Goal: Information Seeking & Learning: Learn about a topic

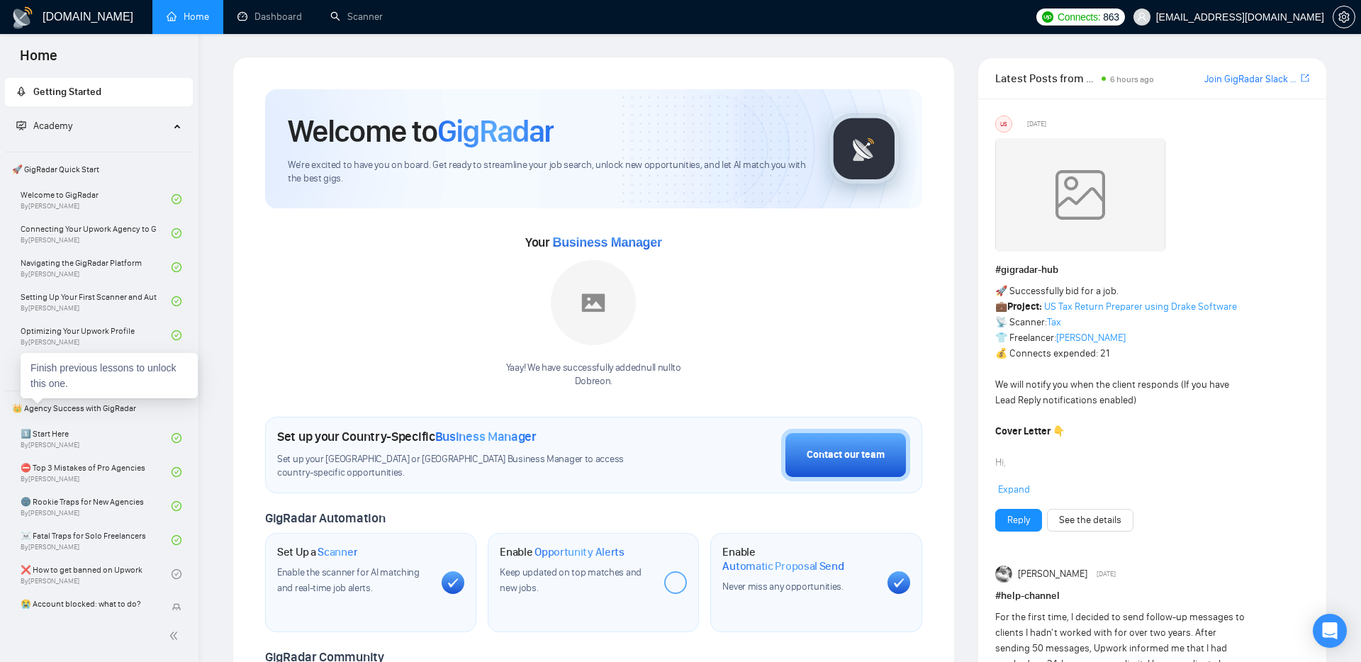
click at [108, 388] on div "Finish previous lessons to unlock this one." at bounding box center [109, 375] width 177 height 45
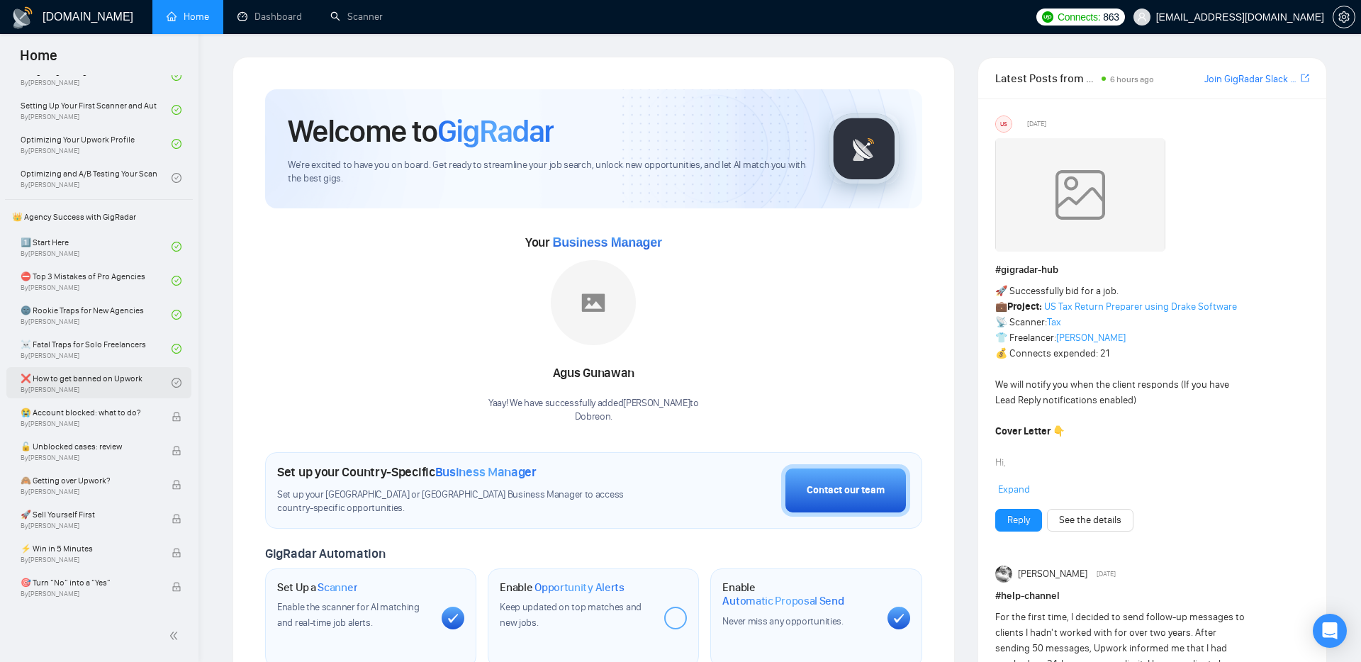
click at [114, 377] on link "❌ How to get banned on Upwork By [PERSON_NAME]" at bounding box center [96, 382] width 151 height 31
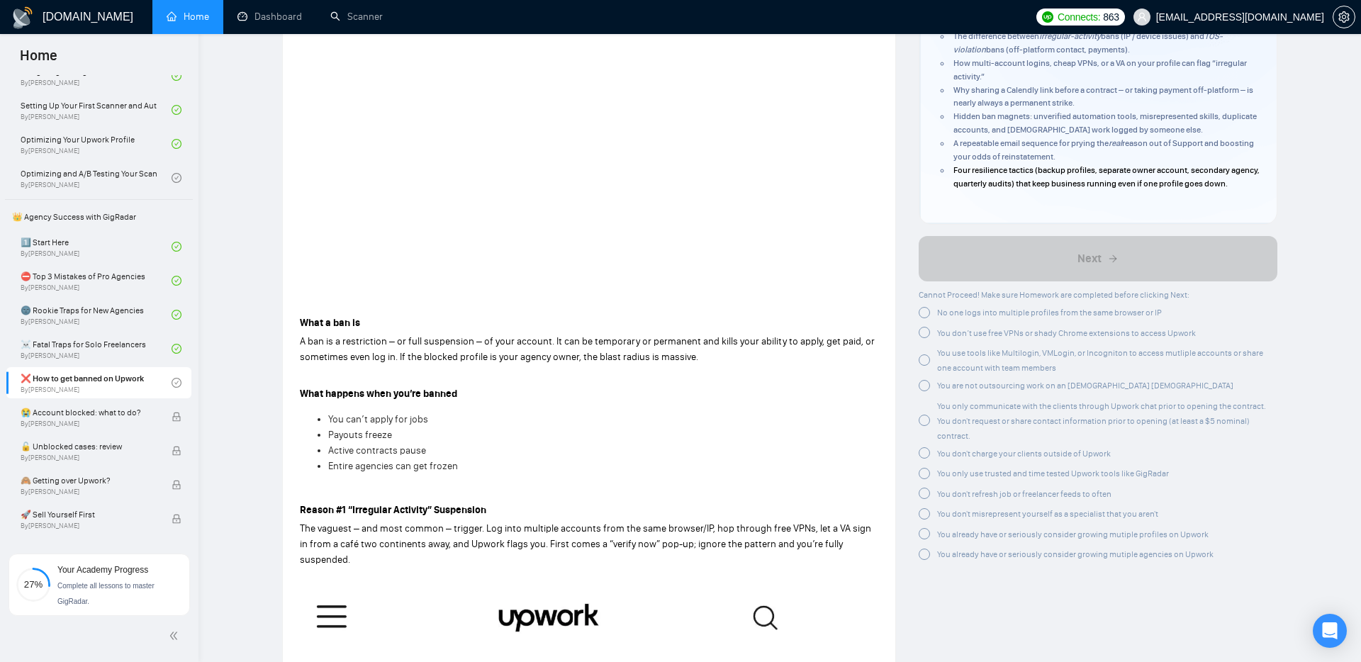
scroll to position [248, 0]
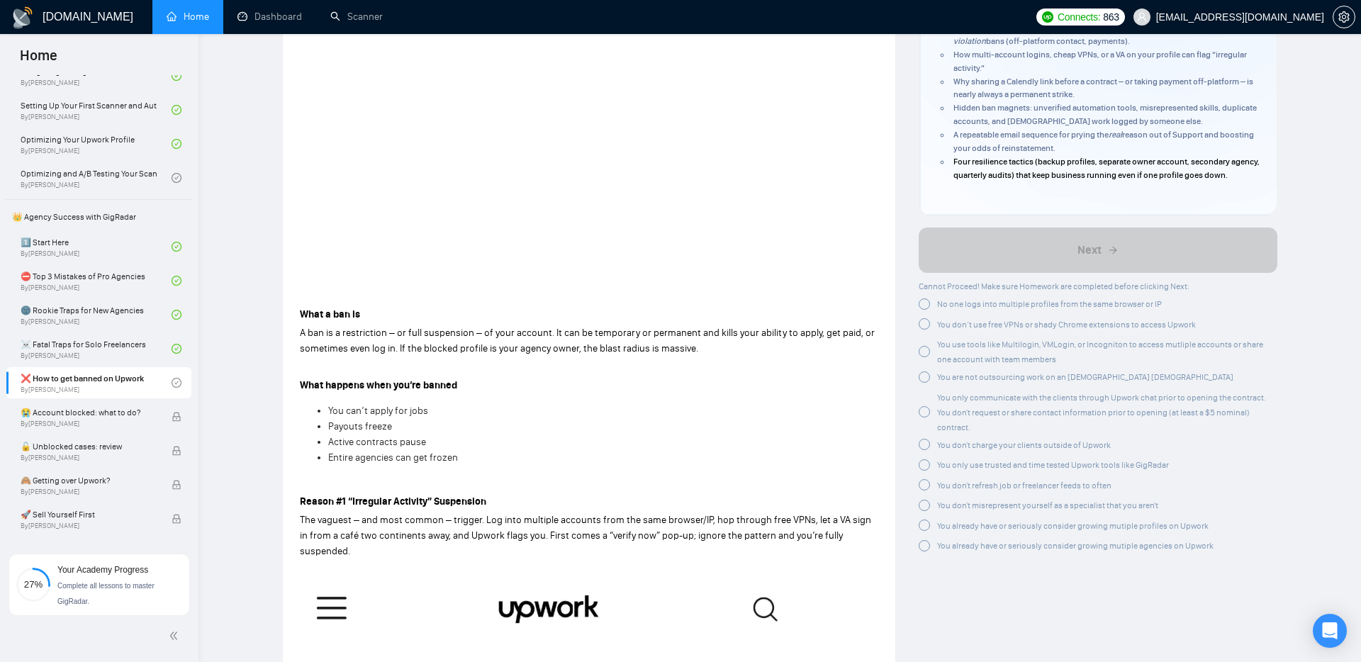
click at [928, 310] on div at bounding box center [924, 303] width 11 height 11
click at [923, 330] on div at bounding box center [924, 323] width 11 height 11
click at [925, 352] on div at bounding box center [924, 346] width 11 height 11
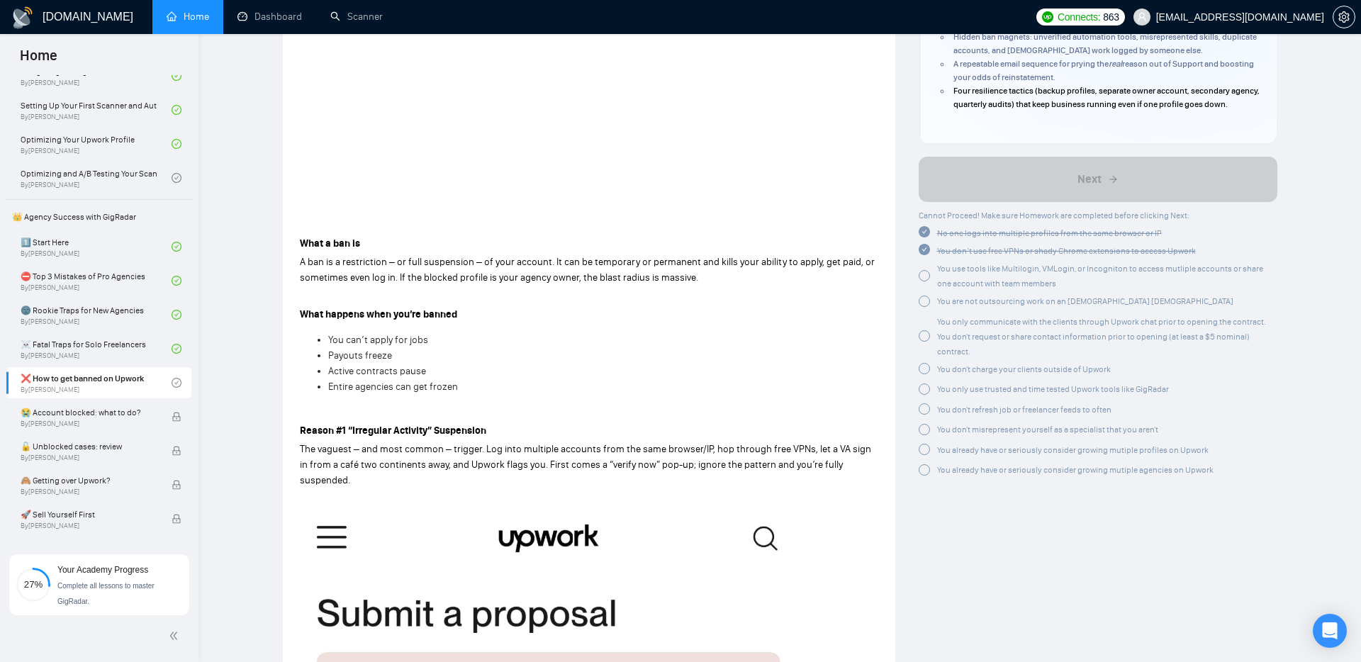
scroll to position [330, 0]
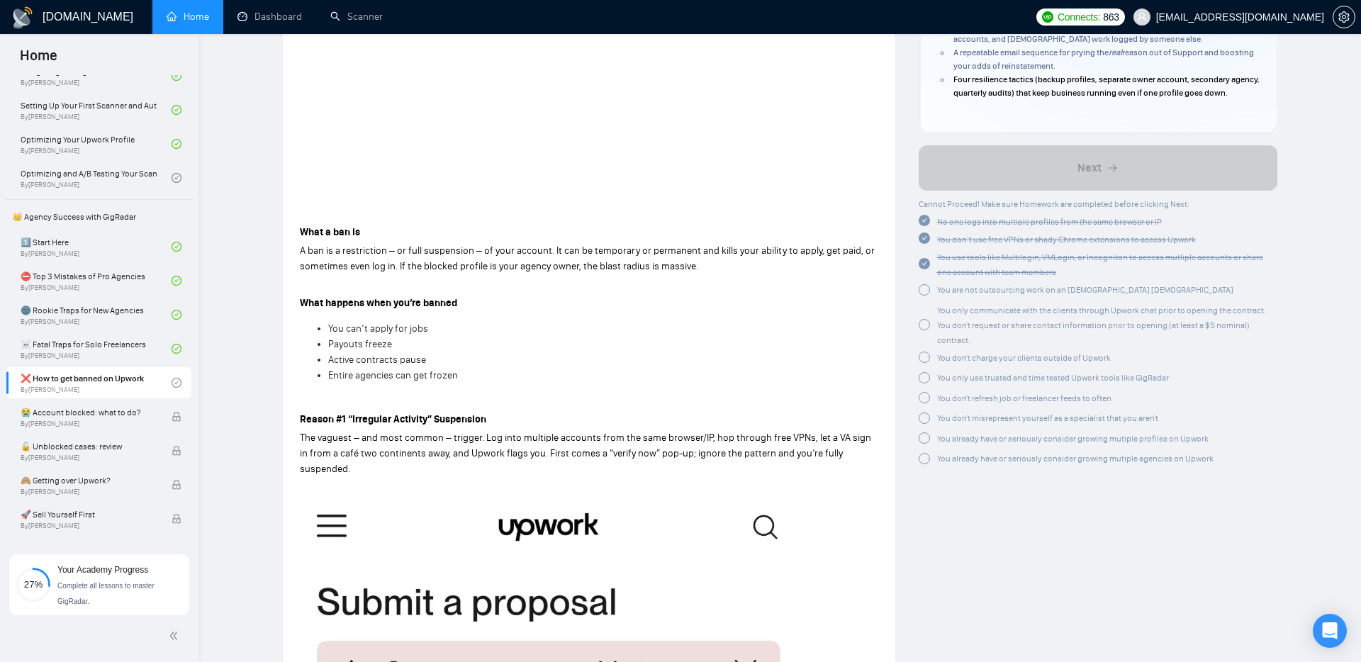
click at [926, 296] on div at bounding box center [924, 289] width 11 height 11
click at [922, 330] on div at bounding box center [924, 324] width 11 height 11
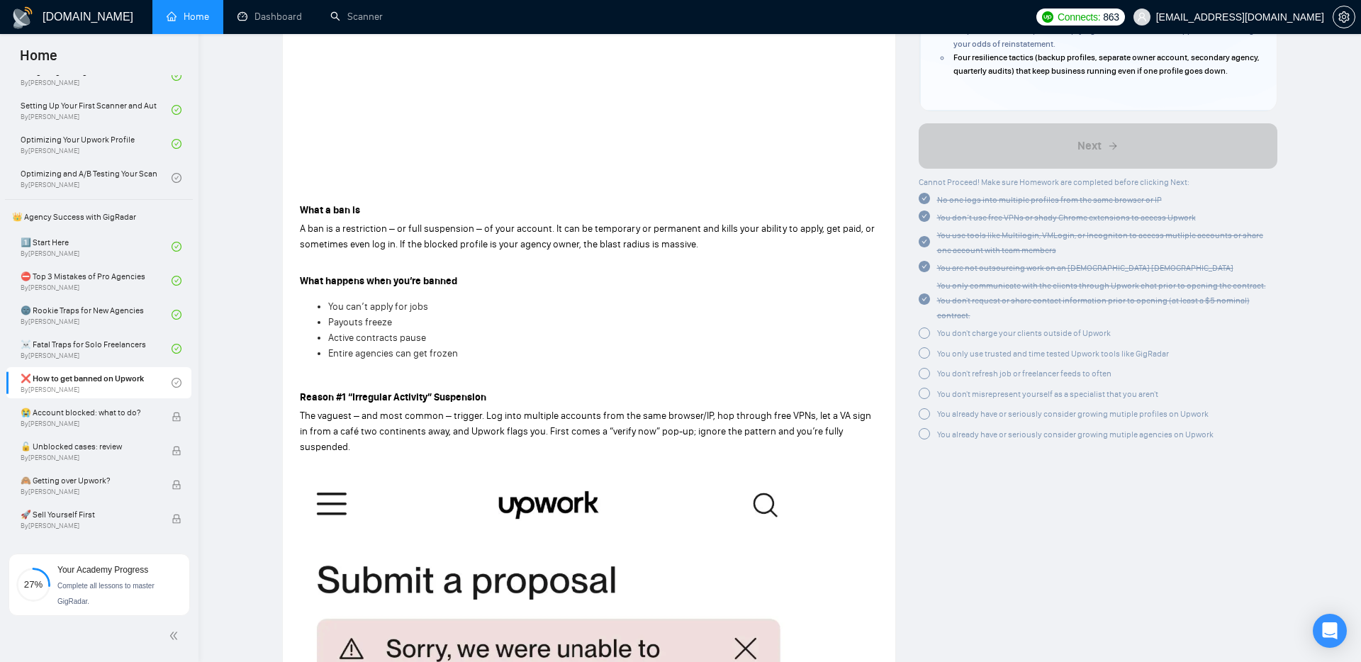
scroll to position [387, 0]
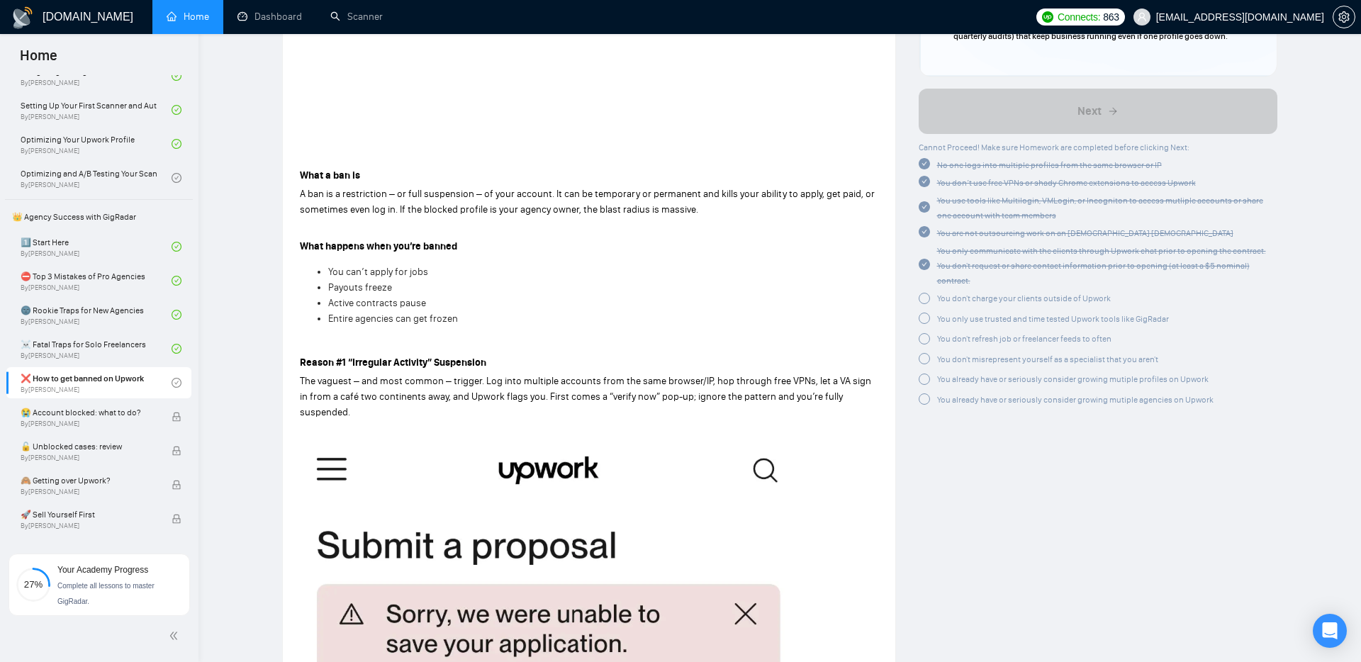
click at [926, 304] on div at bounding box center [924, 298] width 11 height 11
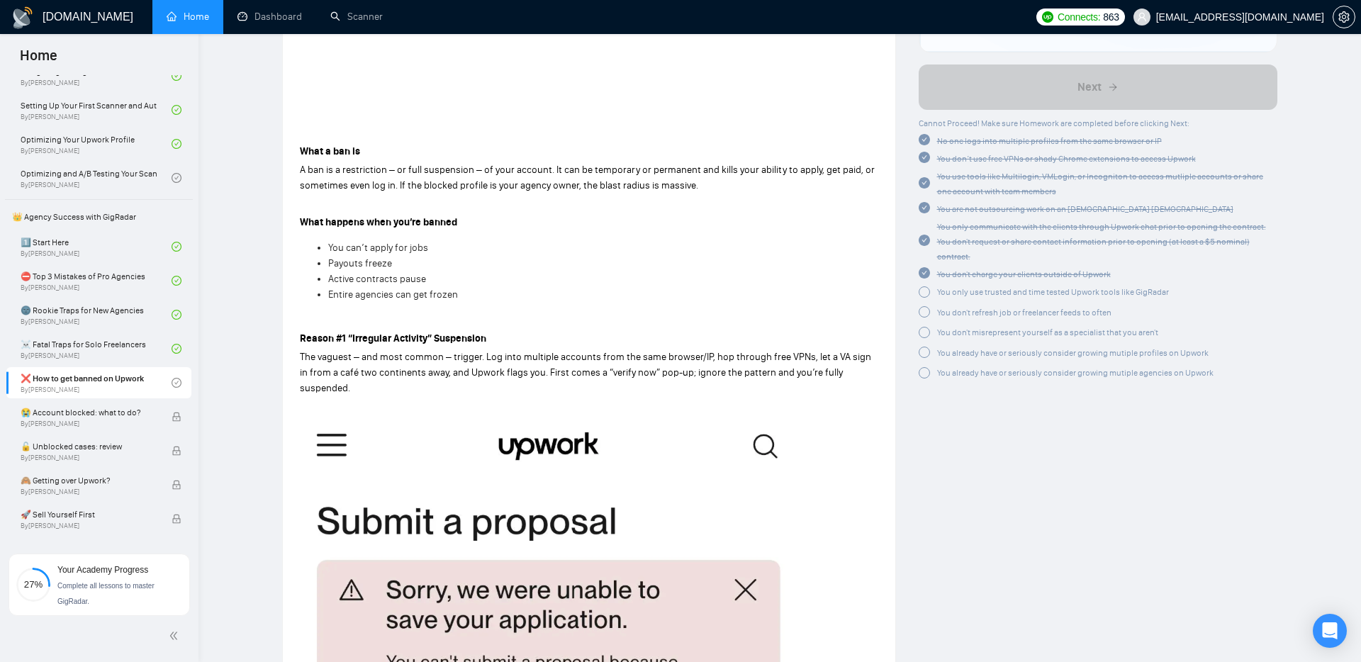
click at [920, 298] on div at bounding box center [924, 291] width 11 height 11
click at [923, 315] on div at bounding box center [924, 309] width 11 height 11
click at [924, 333] on div at bounding box center [924, 327] width 11 height 11
click at [924, 351] on div at bounding box center [924, 345] width 11 height 11
click at [924, 369] on div at bounding box center [924, 362] width 11 height 11
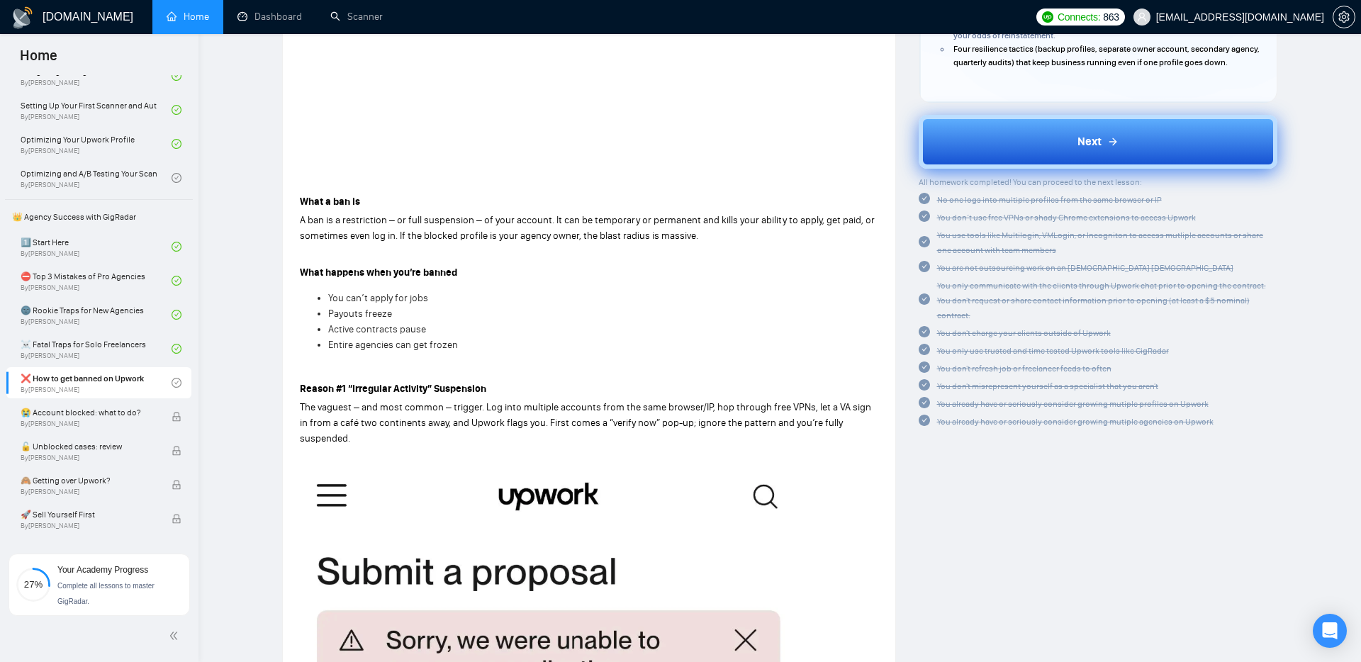
click at [1036, 161] on button "Next" at bounding box center [1098, 142] width 359 height 54
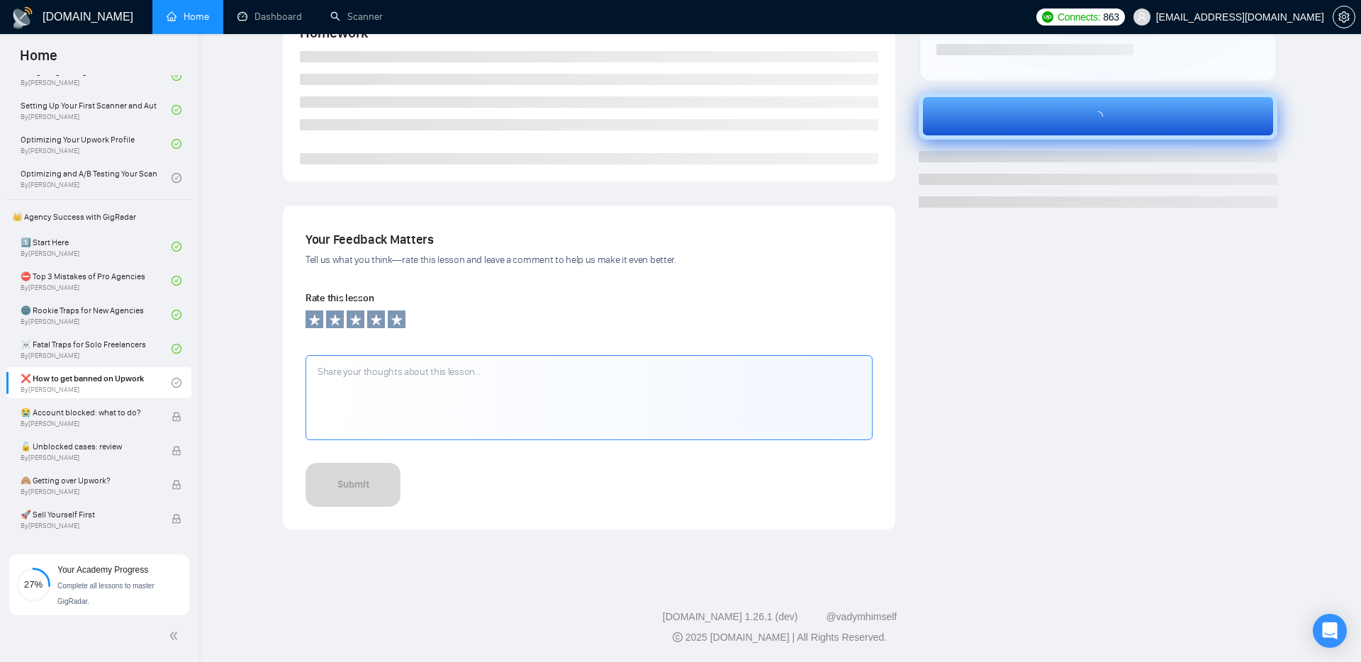
scroll to position [303, 0]
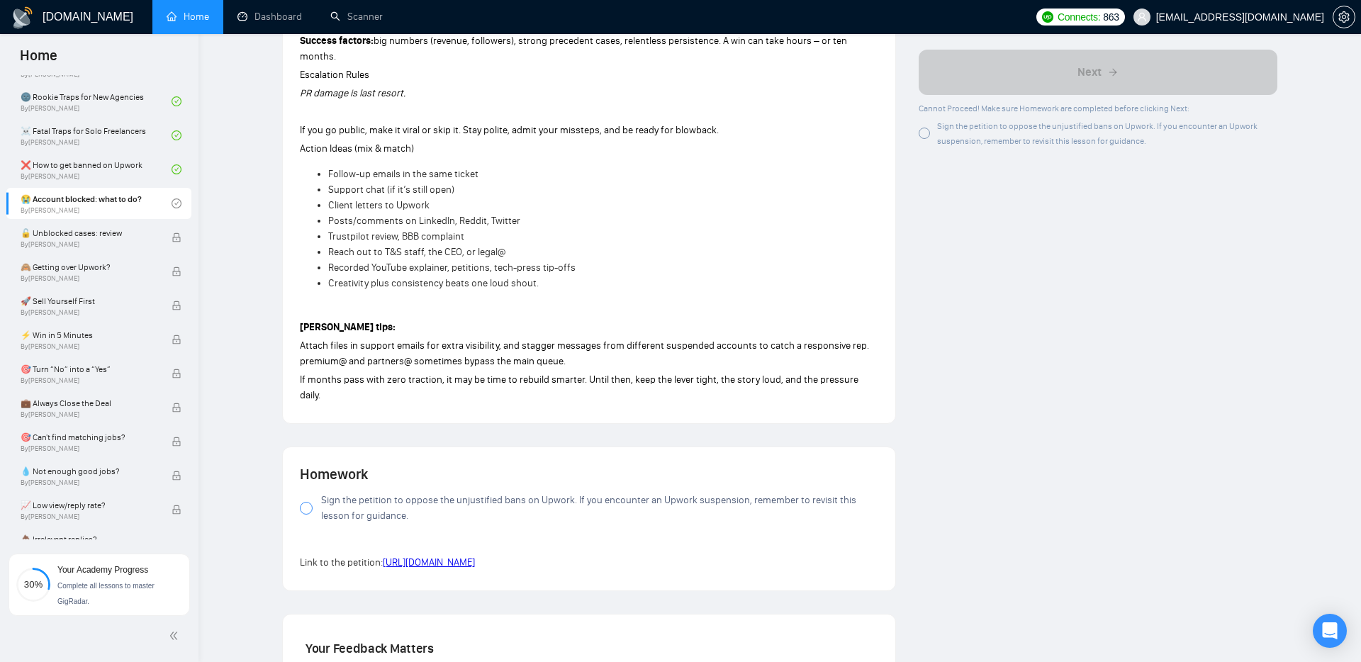
scroll to position [1114, 0]
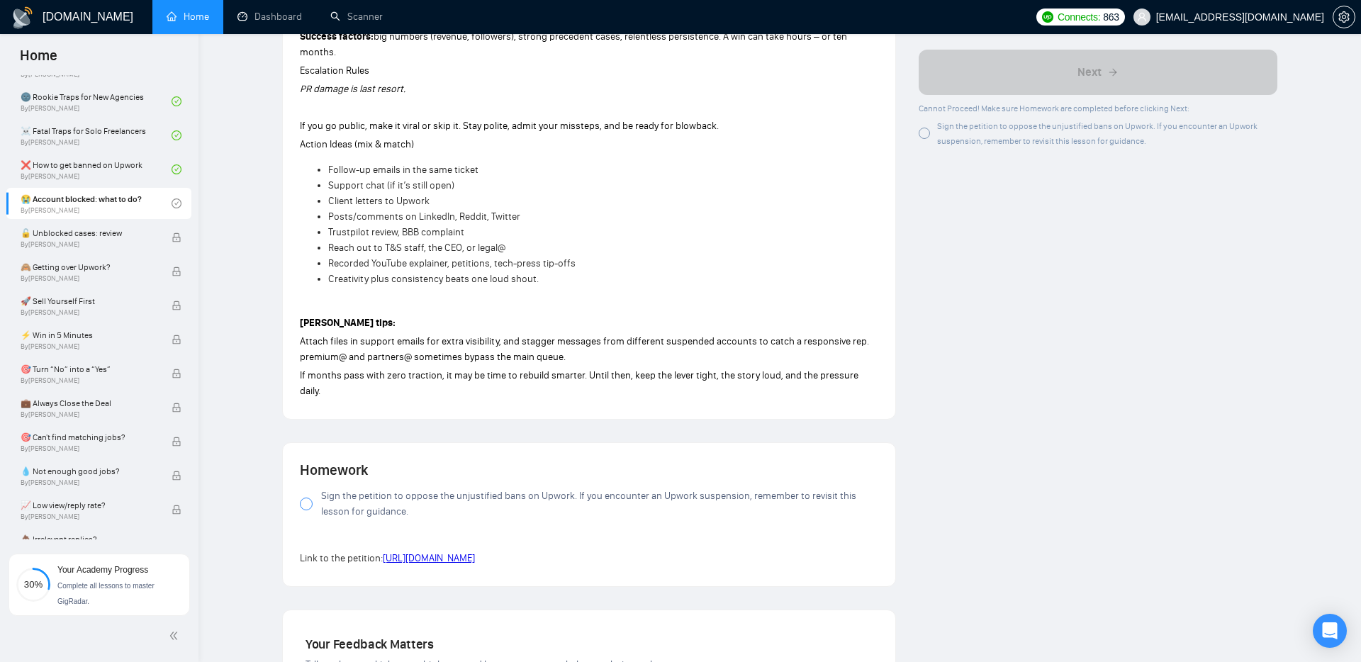
click at [326, 488] on span "Sign the petition to oppose the unjustified bans on Upwork. If you encounter an…" at bounding box center [599, 503] width 557 height 31
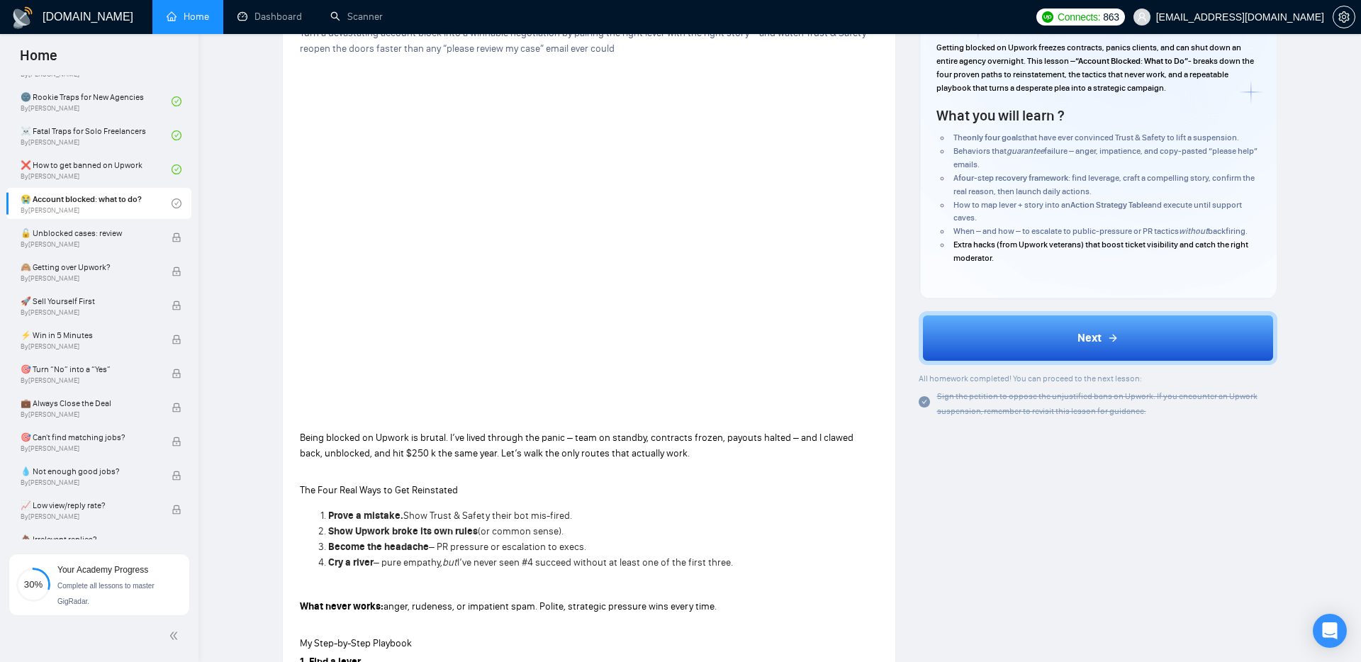
scroll to position [120, 0]
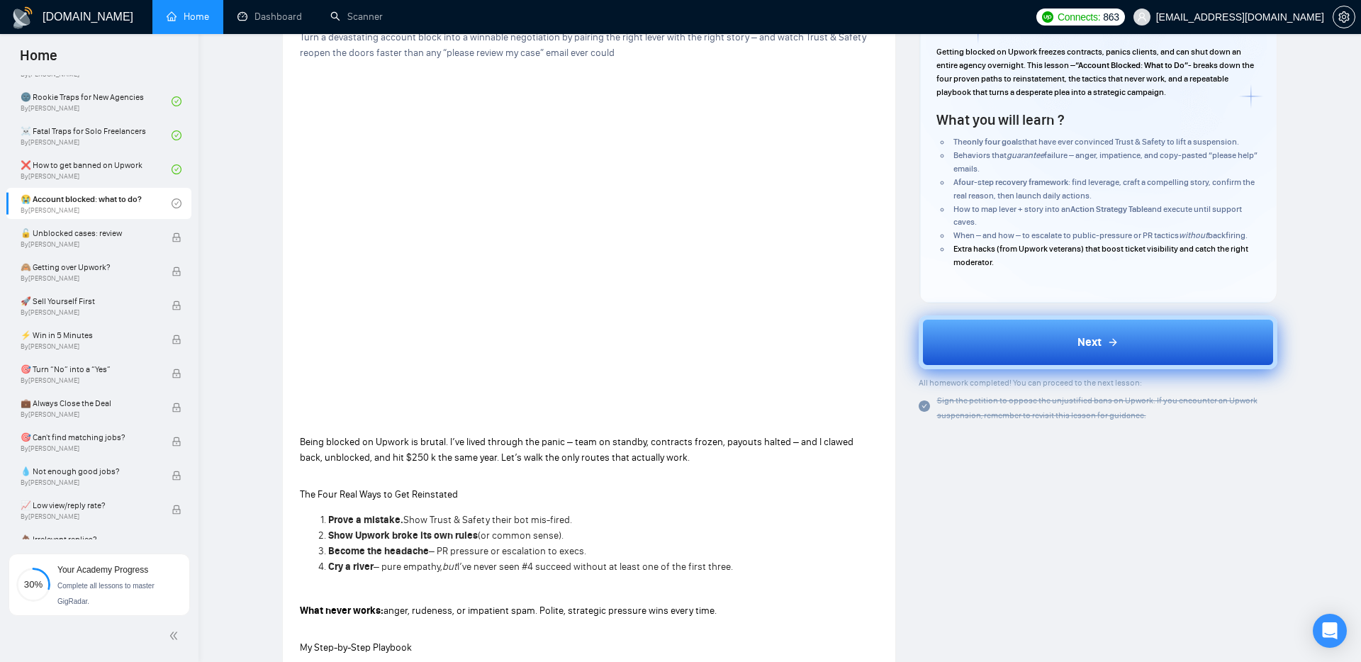
click at [1019, 330] on button "Next" at bounding box center [1098, 342] width 359 height 54
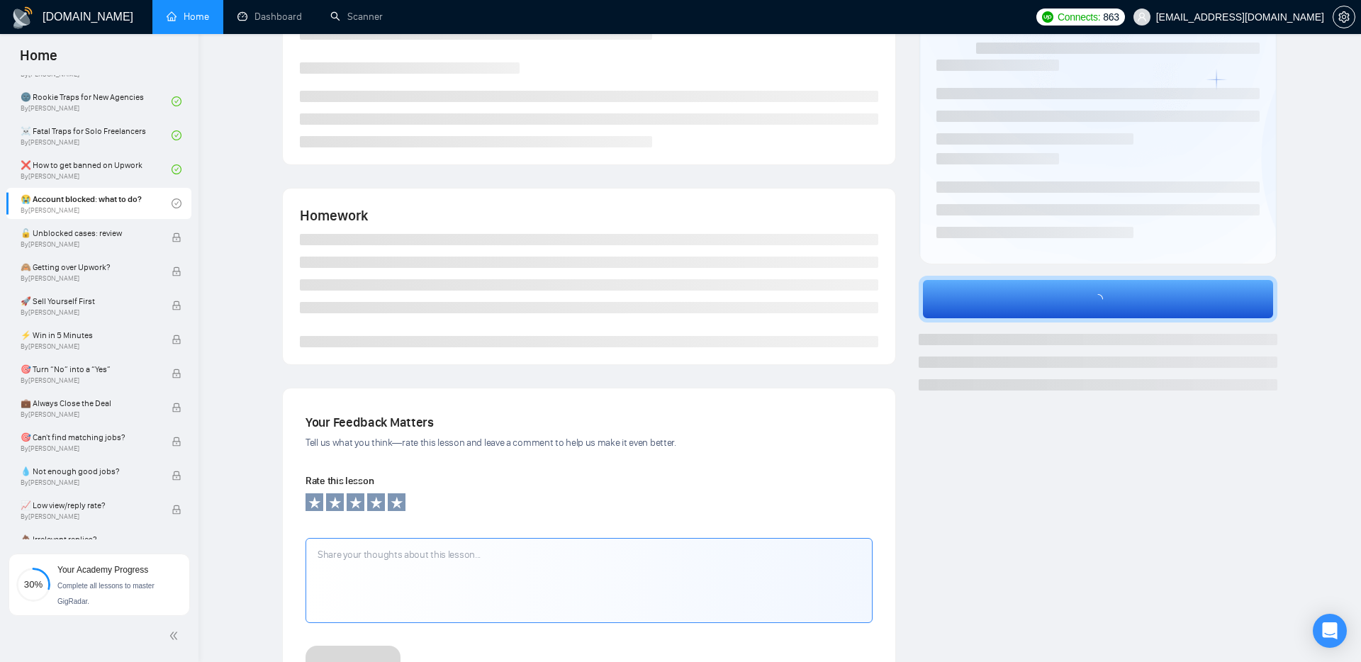
scroll to position [110, 0]
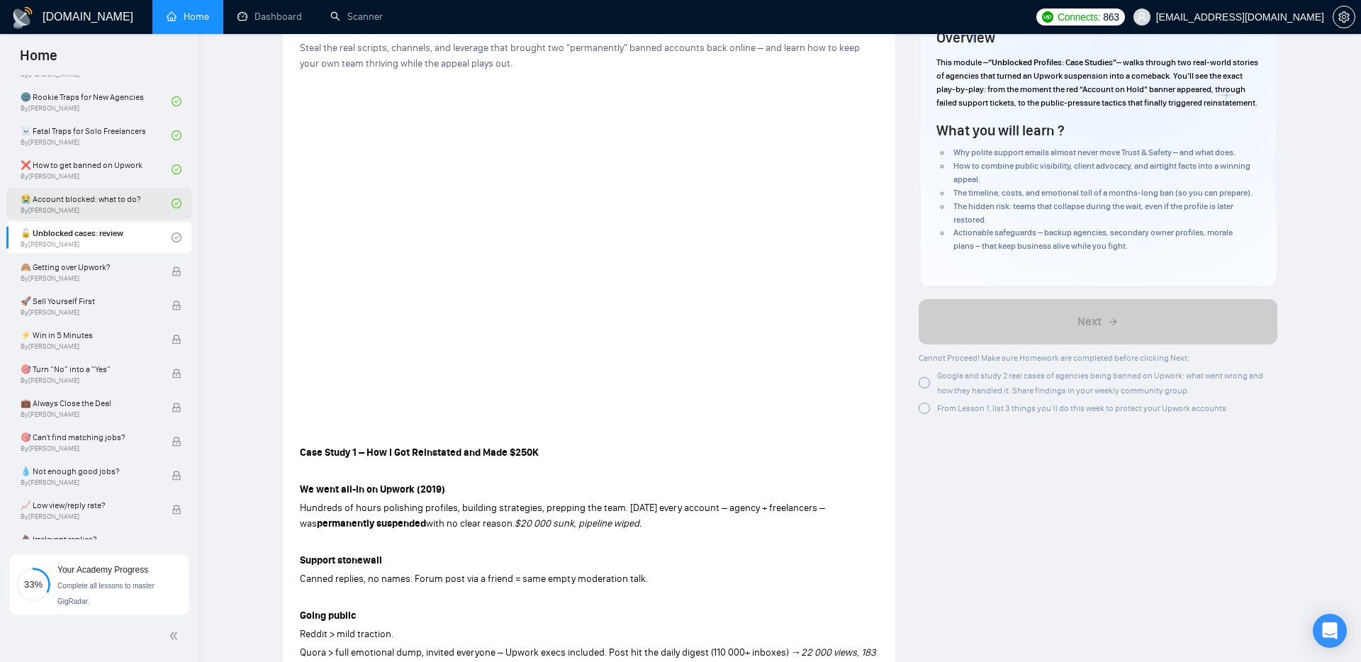
click at [106, 208] on link "😭 Account blocked: what to do? By Vadym Ovcharenko" at bounding box center [96, 203] width 151 height 31
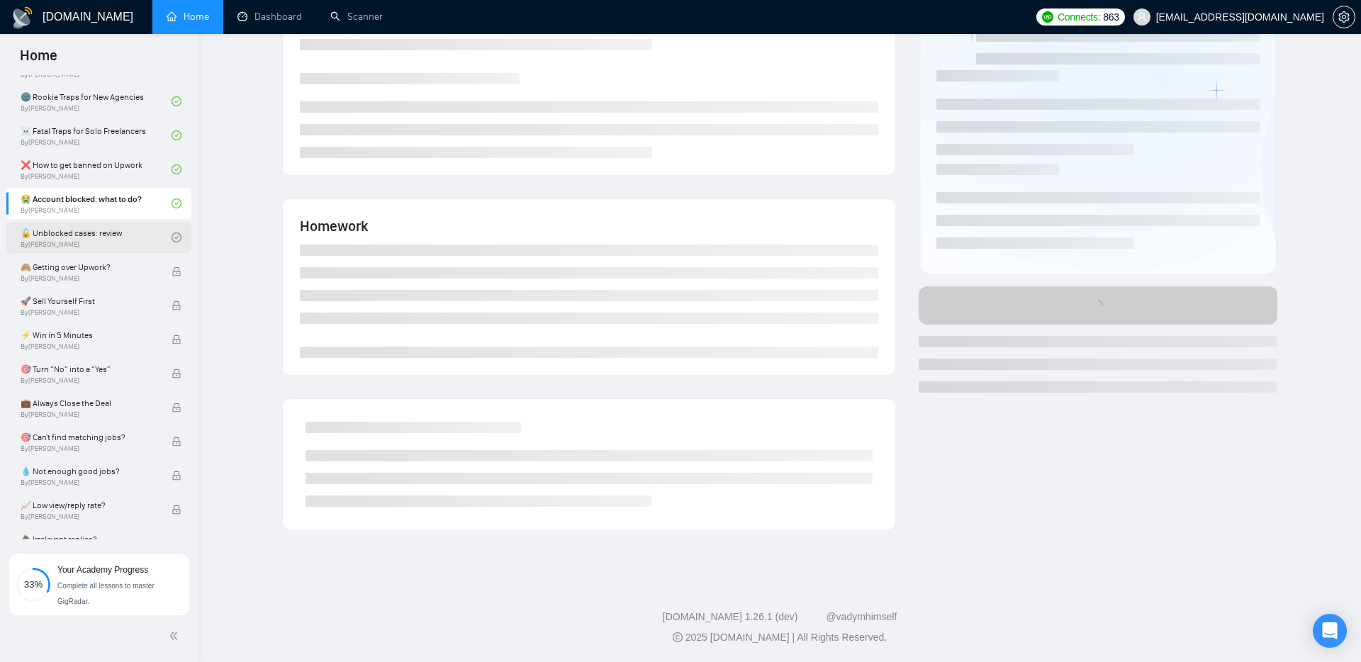
click at [100, 242] on link "🔓 Unblocked cases: review By Vadym Ovcharenko" at bounding box center [96, 237] width 151 height 31
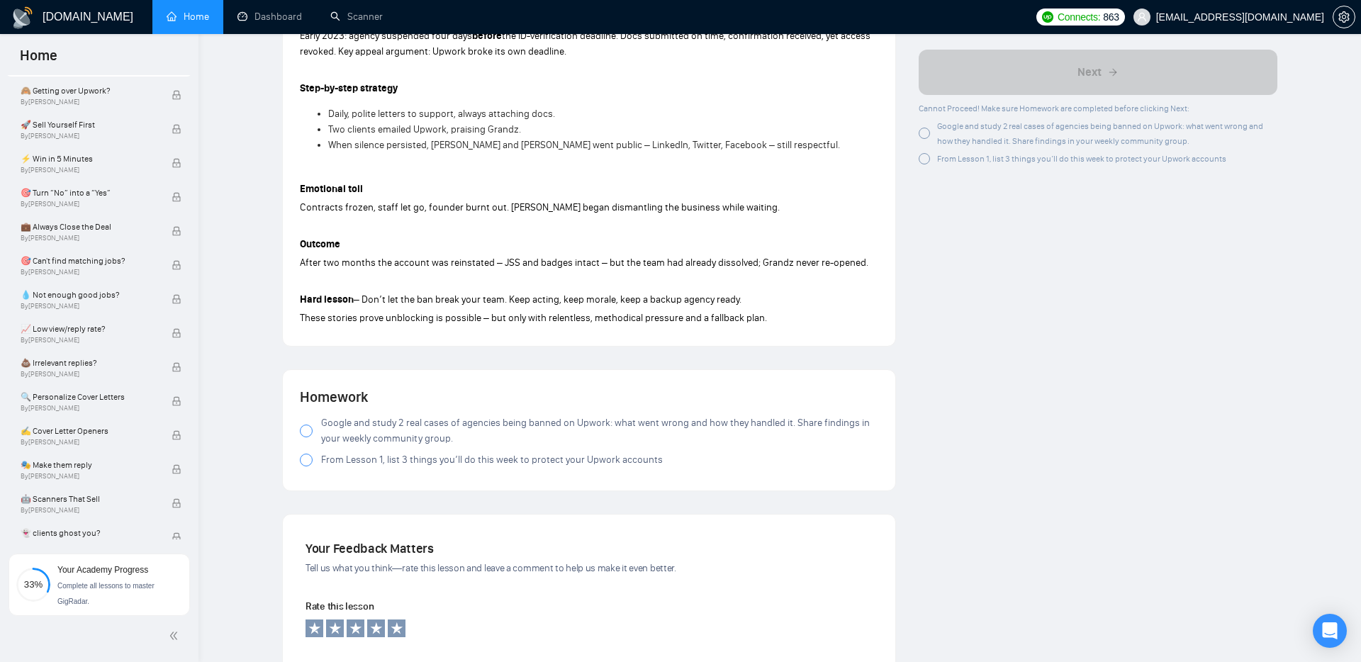
scroll to position [968, 0]
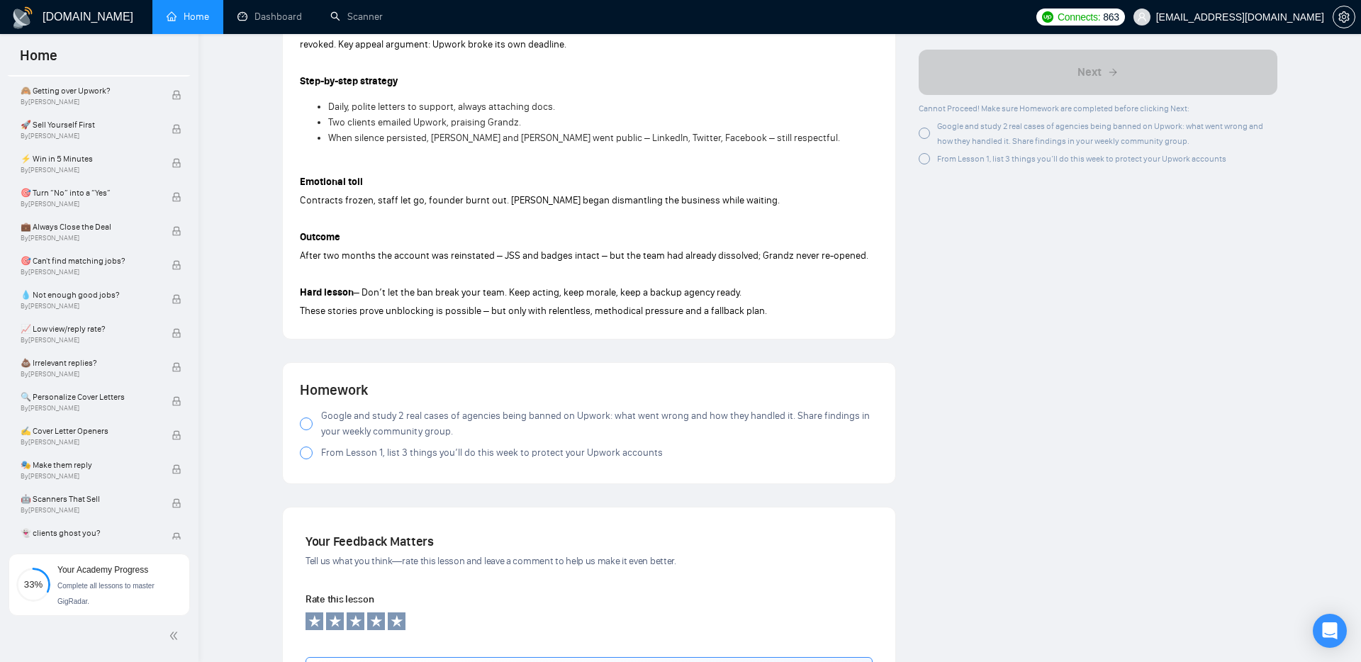
click at [304, 427] on div at bounding box center [306, 423] width 13 height 13
click at [308, 454] on div at bounding box center [306, 453] width 13 height 13
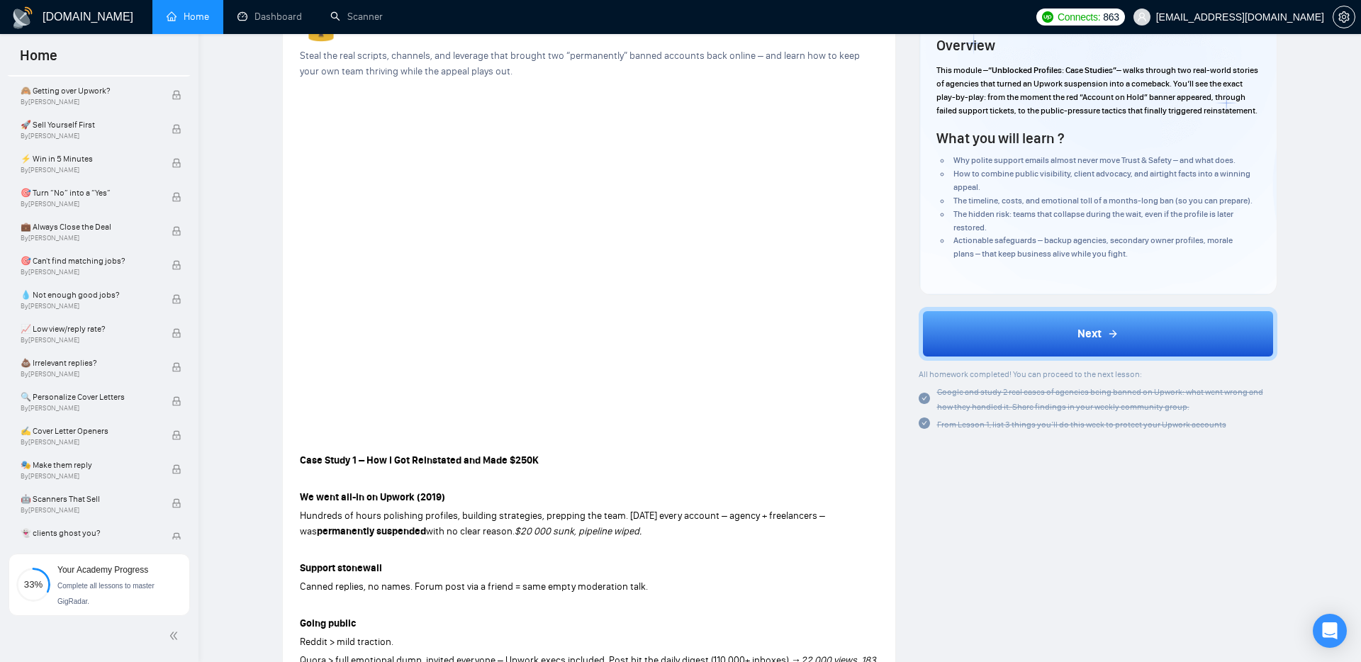
scroll to position [32, 0]
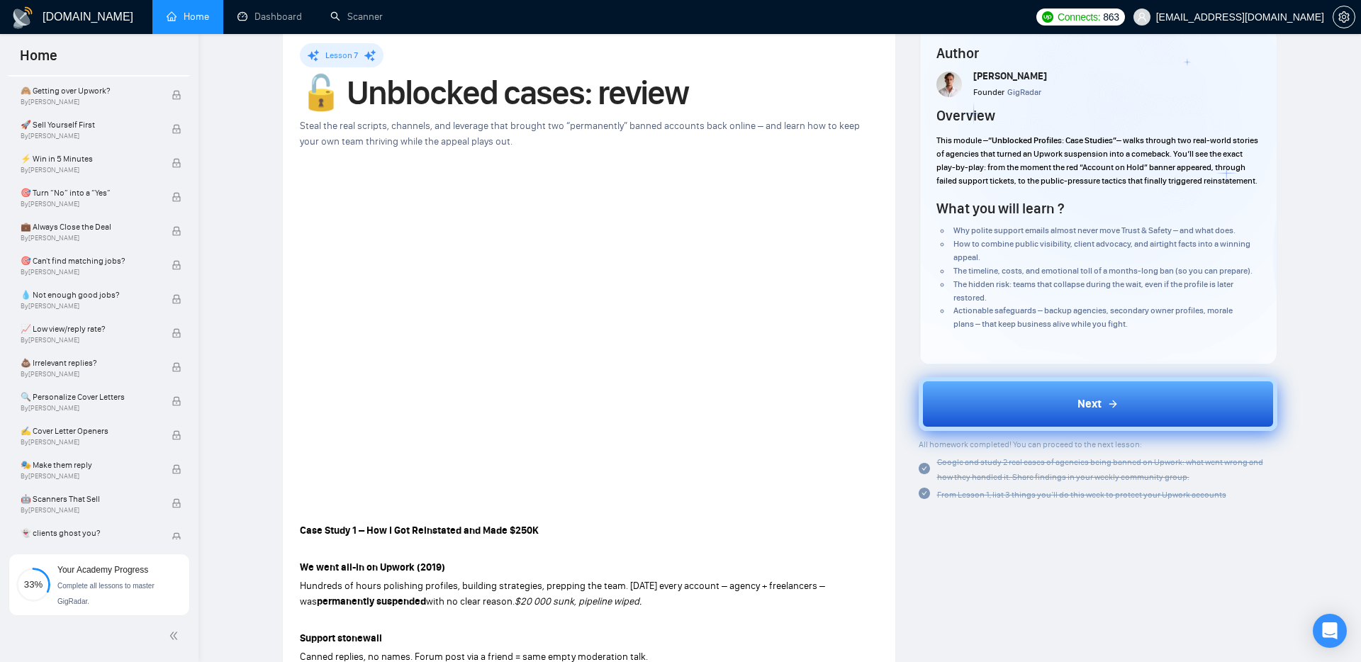
click at [1073, 413] on button "Next" at bounding box center [1098, 404] width 359 height 54
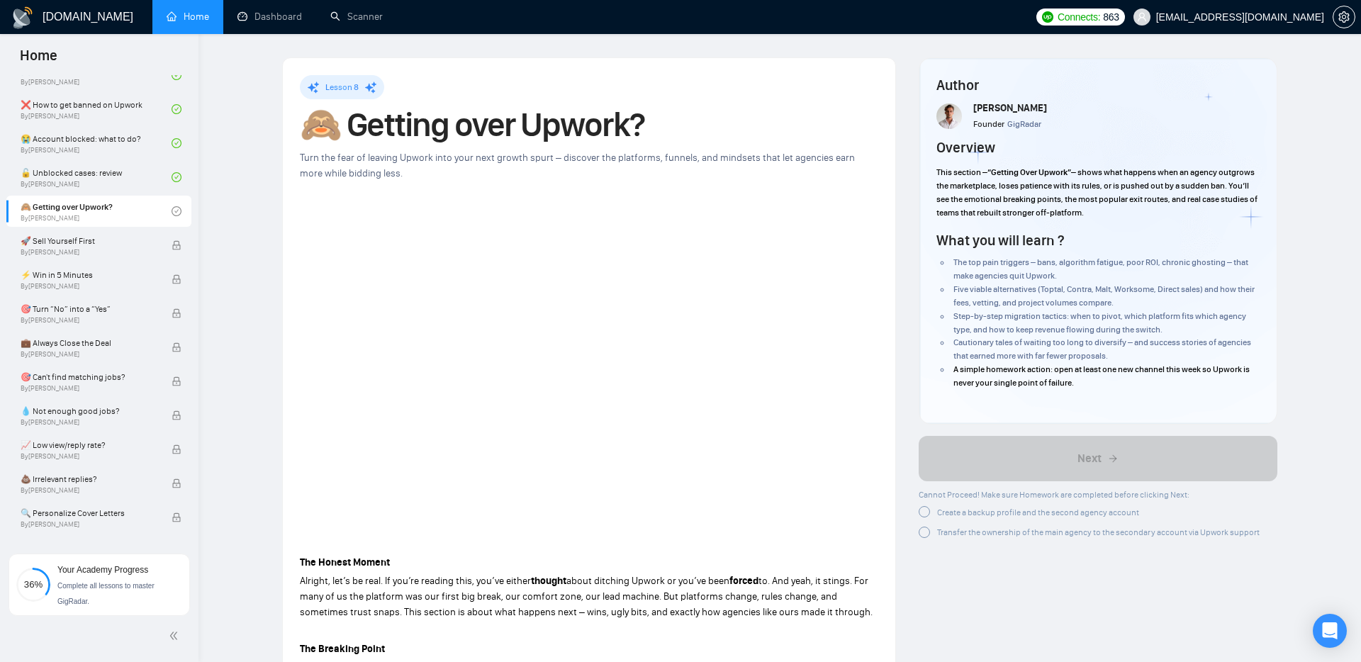
drag, startPoint x: 265, startPoint y: 381, endPoint x: 373, endPoint y: 96, distance: 305.3
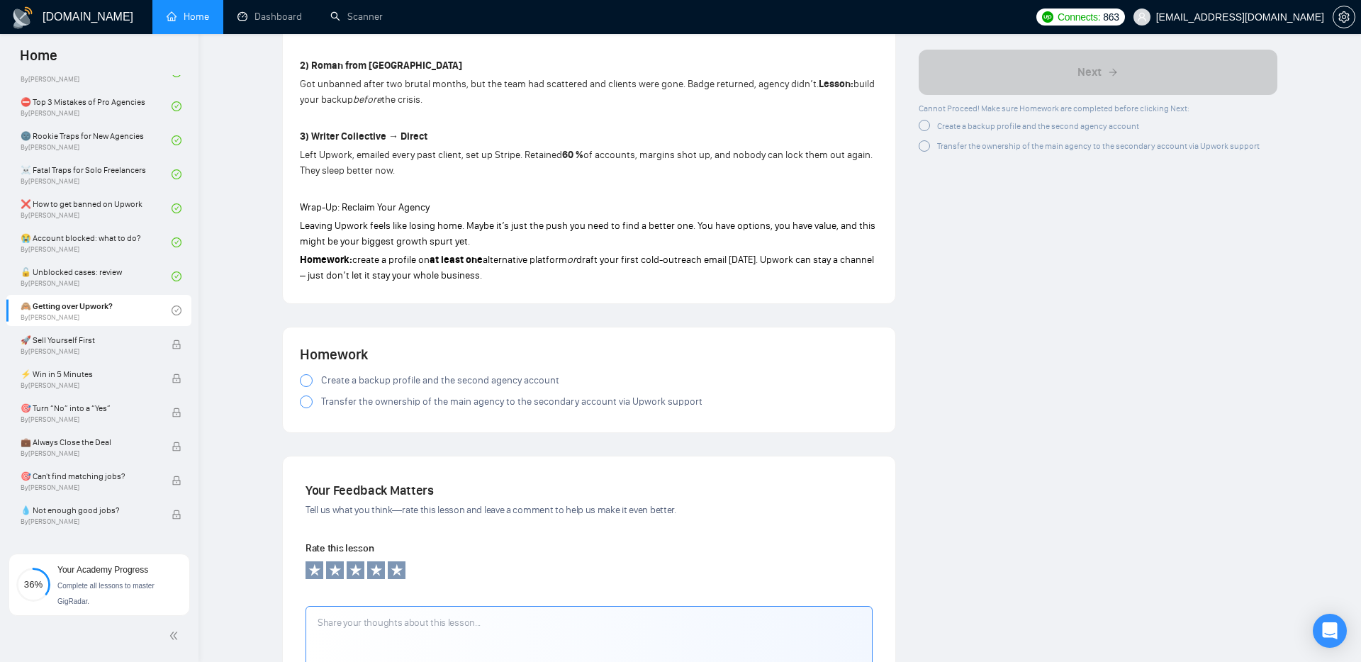
scroll to position [1431, 0]
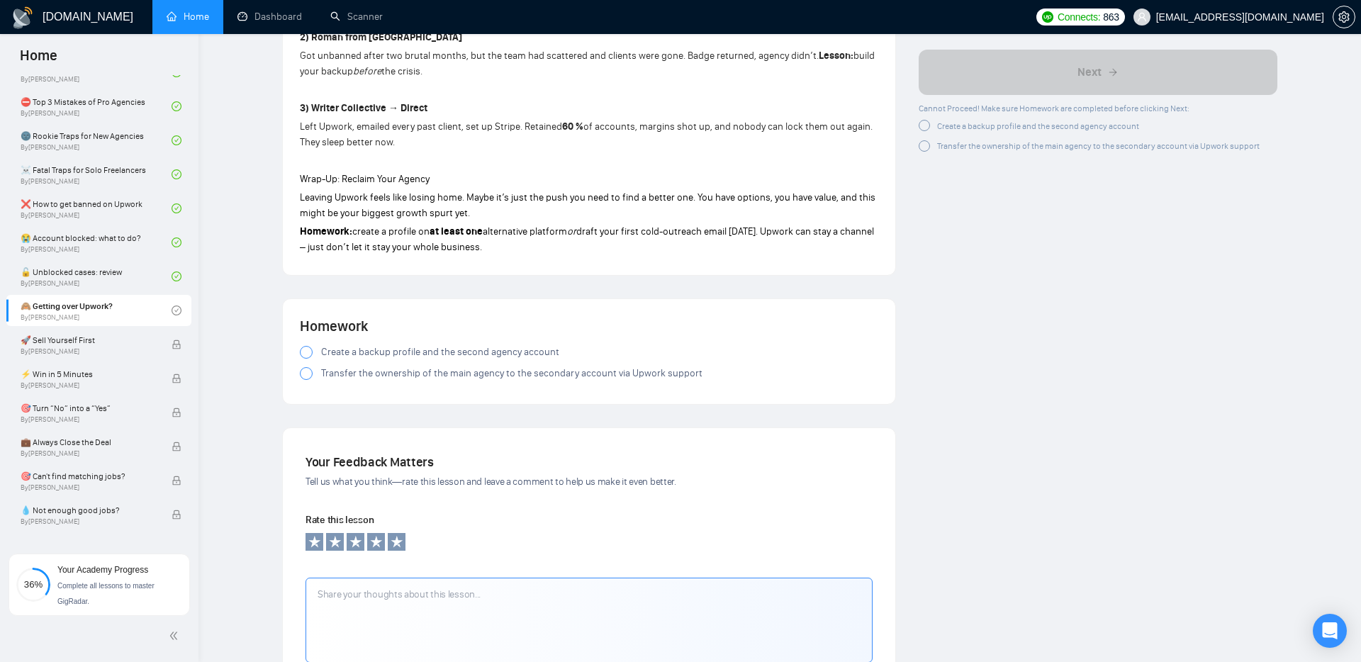
click at [308, 331] on h4 "Homework" at bounding box center [589, 326] width 578 height 20
click at [304, 353] on div at bounding box center [306, 352] width 13 height 13
click at [305, 377] on div at bounding box center [306, 373] width 13 height 13
click at [308, 375] on div at bounding box center [306, 373] width 13 height 13
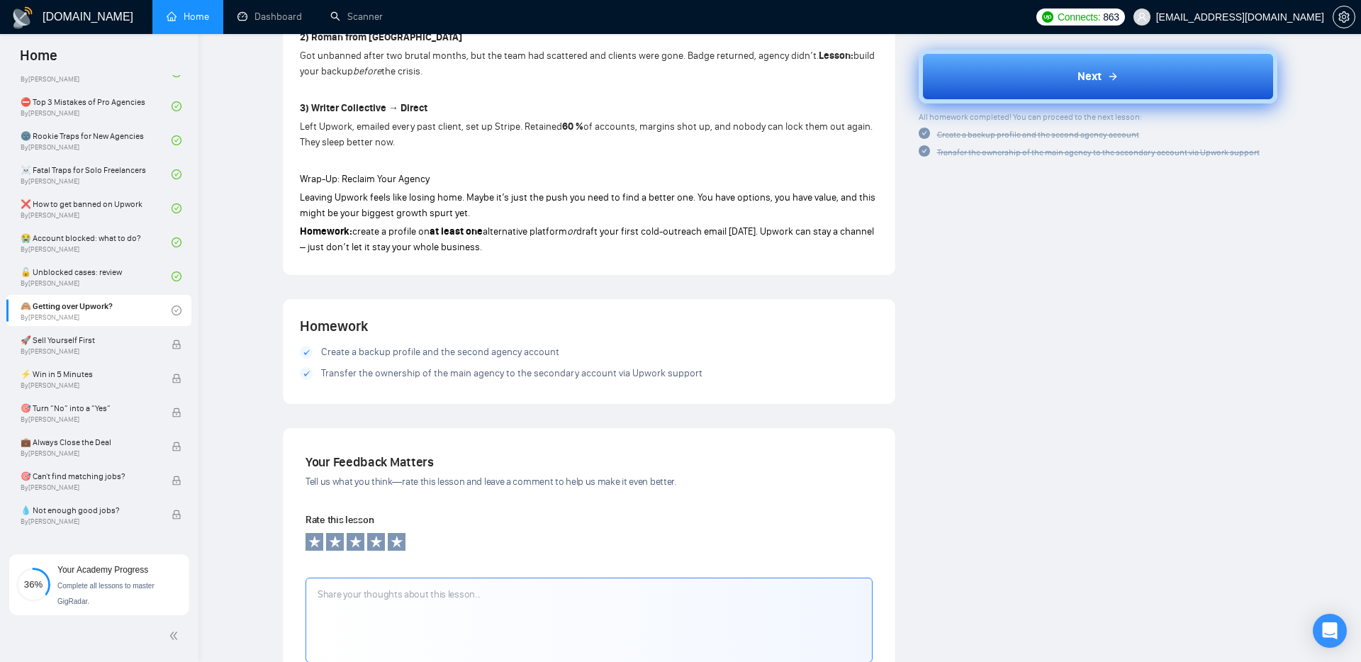
click at [979, 76] on button "Next" at bounding box center [1098, 77] width 359 height 54
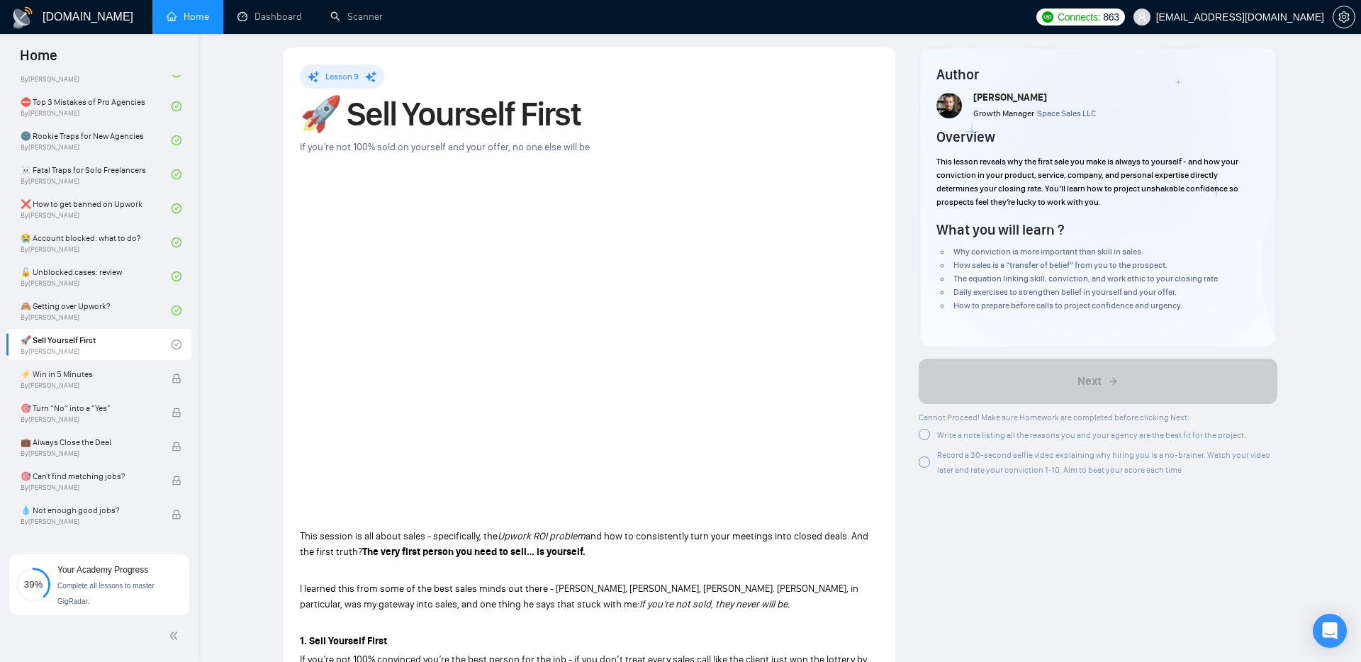
scroll to position [13, 0]
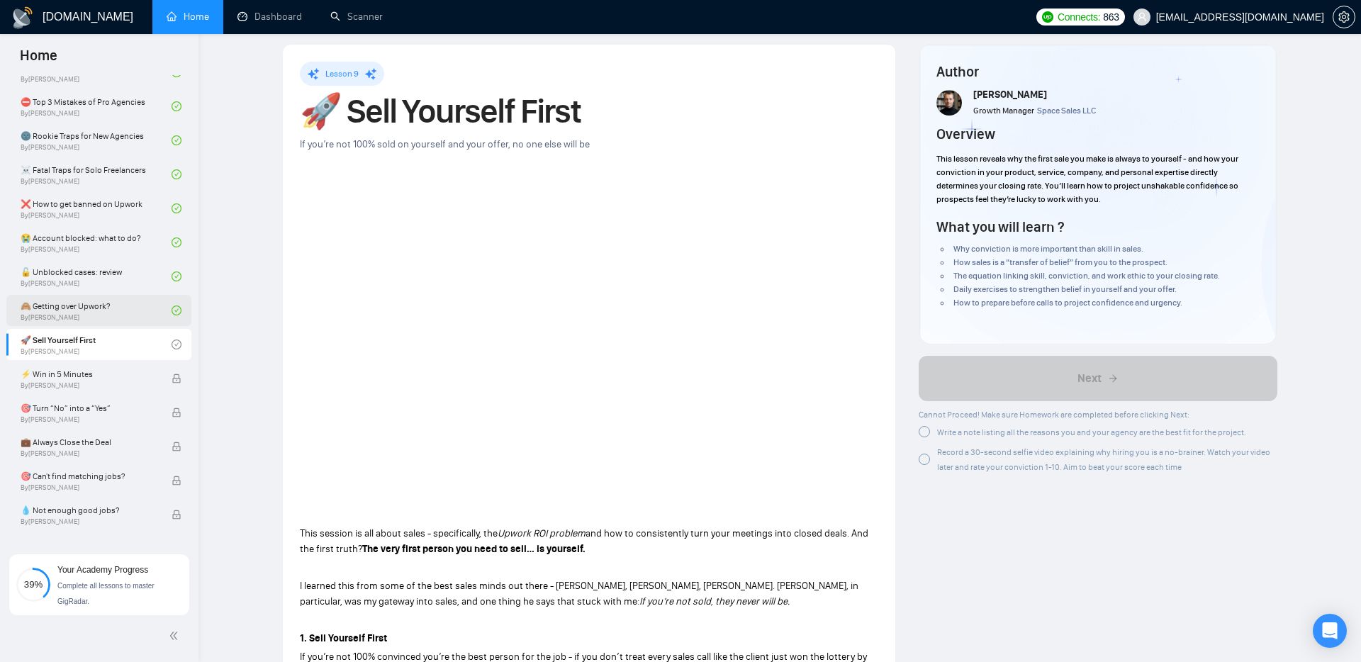
click at [118, 314] on link "🙈 Getting over Upwork? By Vadym Ovcharenko" at bounding box center [96, 310] width 151 height 31
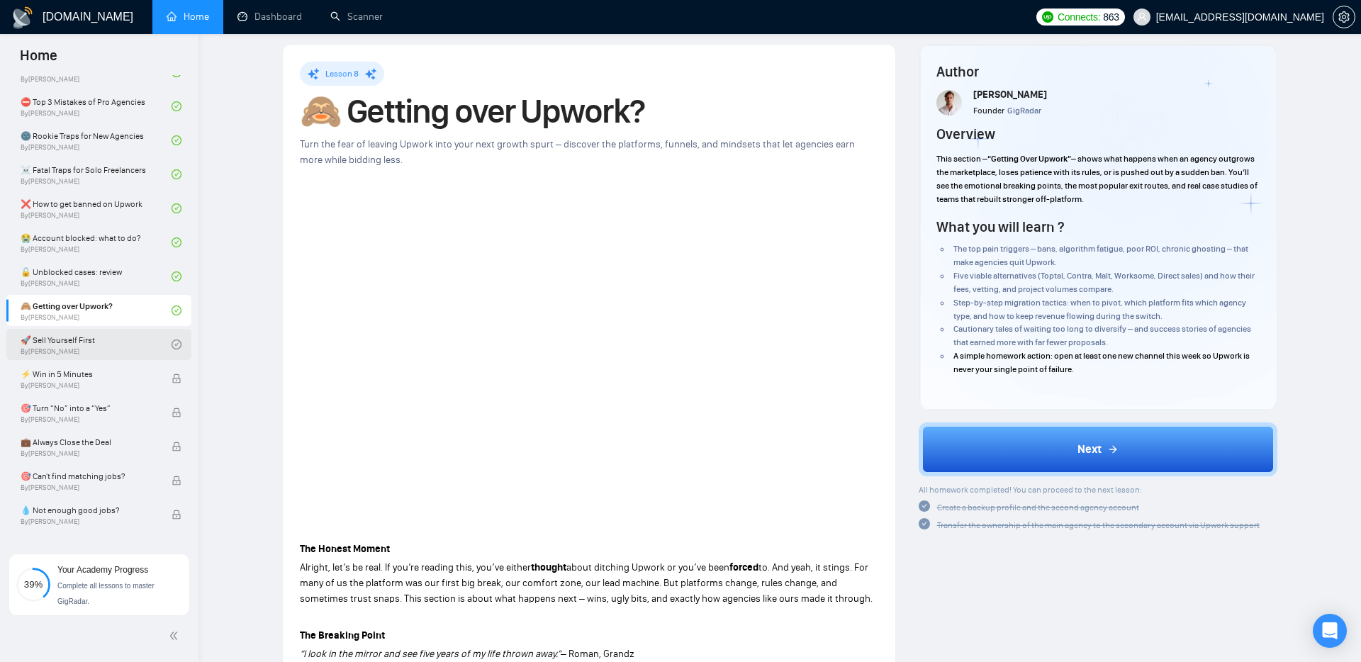
click at [73, 342] on link "🚀 Sell Yourself First By Vlad Timinsky" at bounding box center [96, 344] width 151 height 31
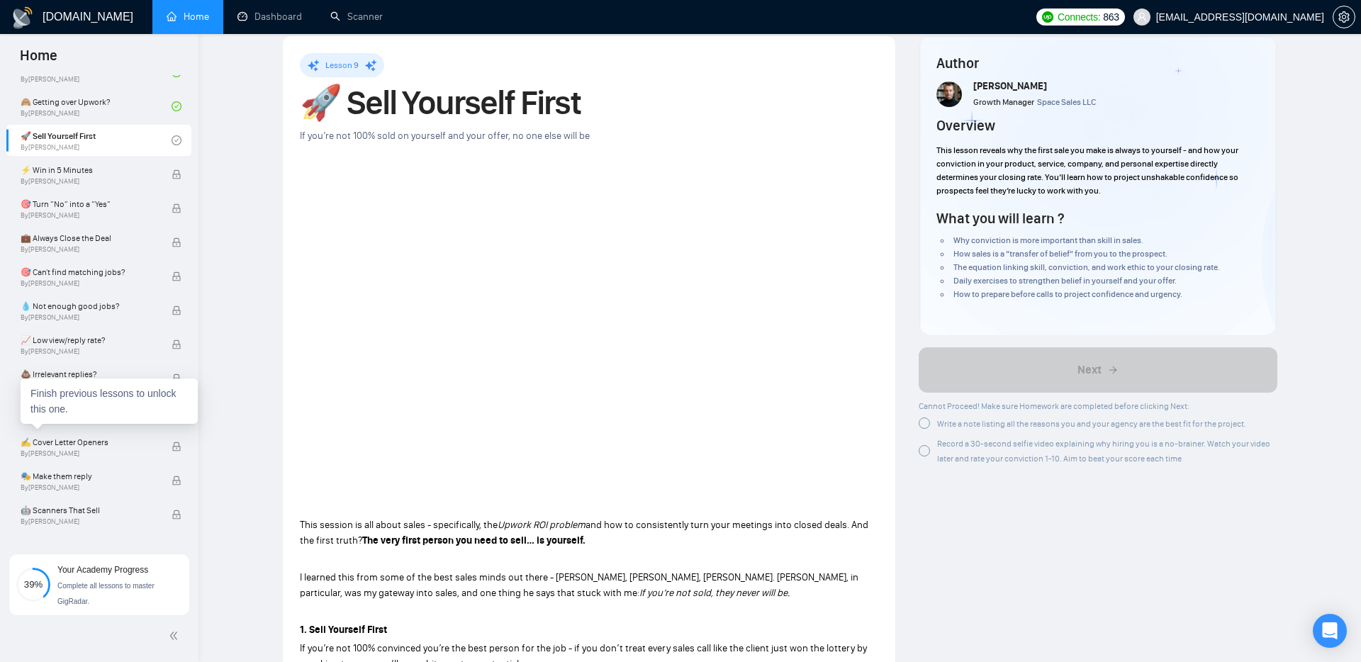
scroll to position [571, 0]
